Goal: Check status: Check status

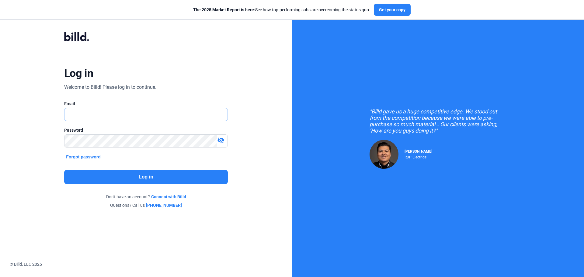
type input "[PERSON_NAME][EMAIL_ADDRESS][DOMAIN_NAME]"
click at [148, 170] on button "Log in" at bounding box center [146, 177] width 164 height 14
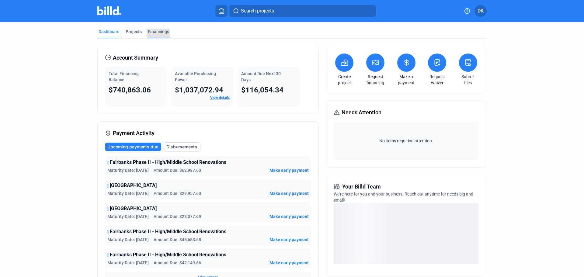
click at [163, 29] on div "Financings" at bounding box center [158, 32] width 21 height 6
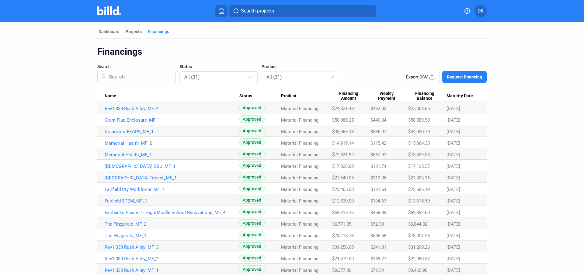
click at [192, 79] on mat-select-trigger "All (31)" at bounding box center [192, 77] width 16 height 6
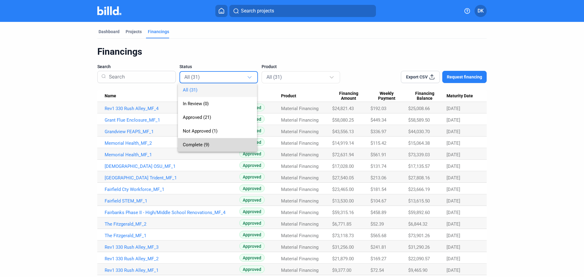
click at [198, 149] on span "Complete (9)" at bounding box center [217, 145] width 69 height 14
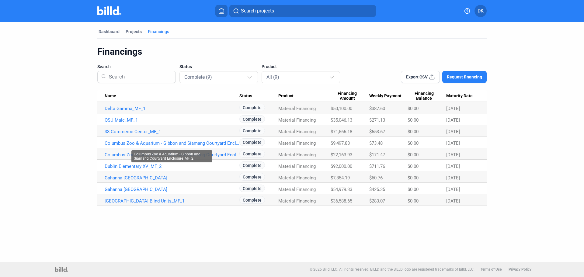
click at [215, 144] on link "Columbus Zoo & Aquarium - Gibbon and Siamang Courtyard Enclosure_MF_2" at bounding box center [172, 142] width 135 height 5
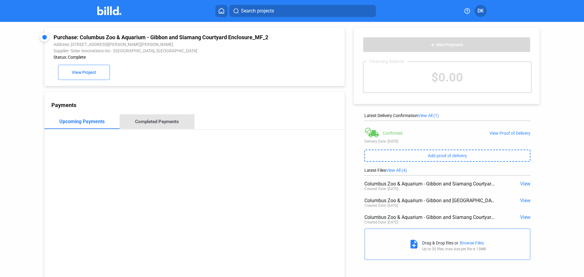
click at [167, 124] on div "Completed Payments" at bounding box center [157, 121] width 44 height 5
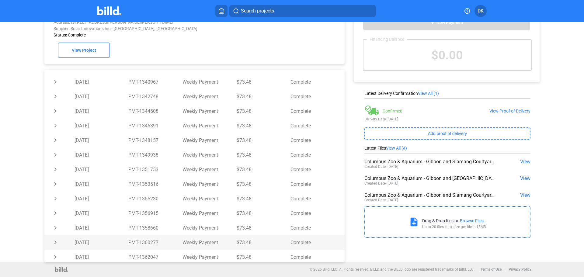
scroll to position [82, 0]
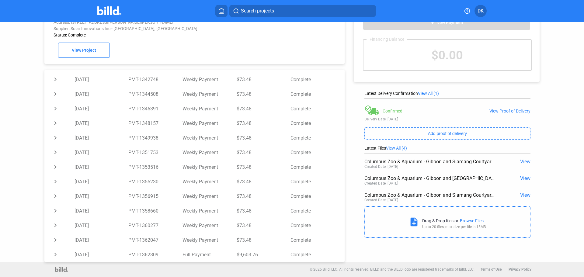
click at [392, 147] on span "View All (4)" at bounding box center [396, 148] width 21 height 5
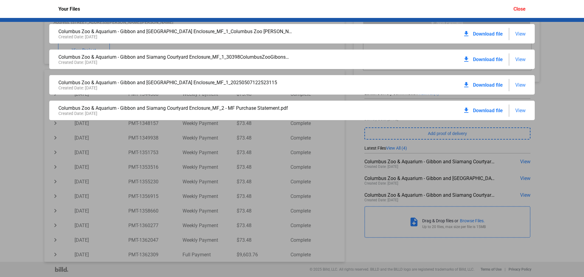
click at [520, 33] on span "View" at bounding box center [520, 34] width 10 height 6
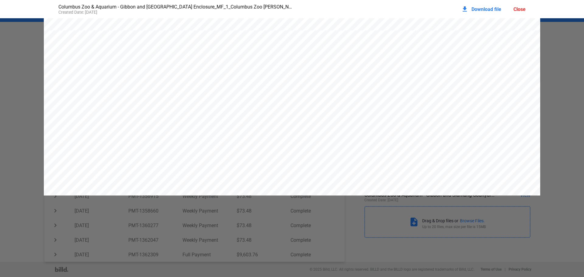
scroll to position [206, 0]
click at [523, 9] on div "Close" at bounding box center [519, 9] width 12 height 6
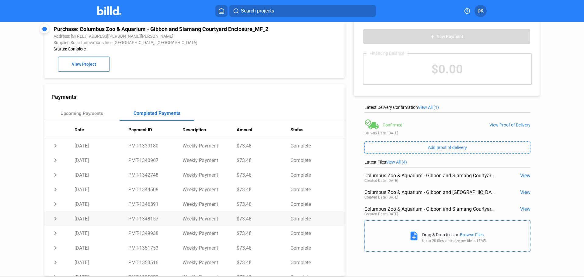
scroll to position [0, 0]
